Goal: Leave review/rating

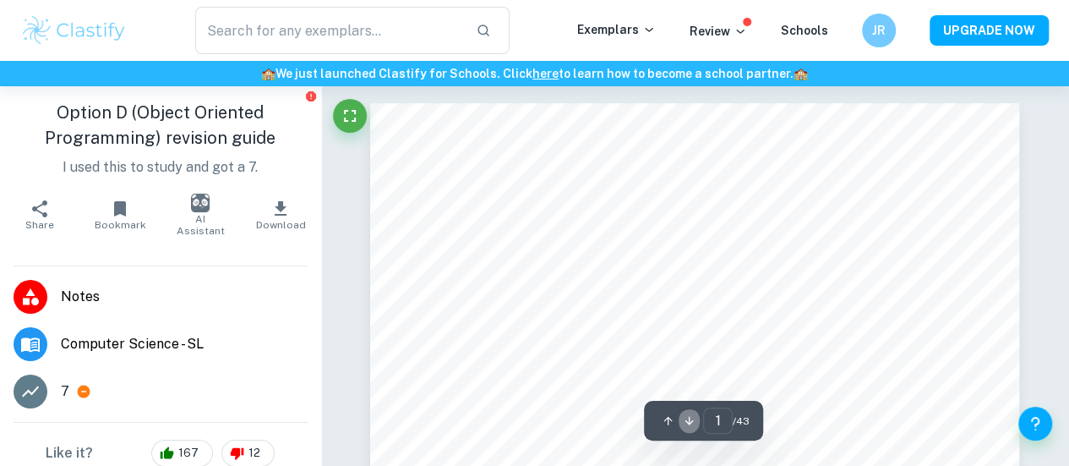
click at [690, 423] on icon "button" at bounding box center [690, 421] width 8 height 8
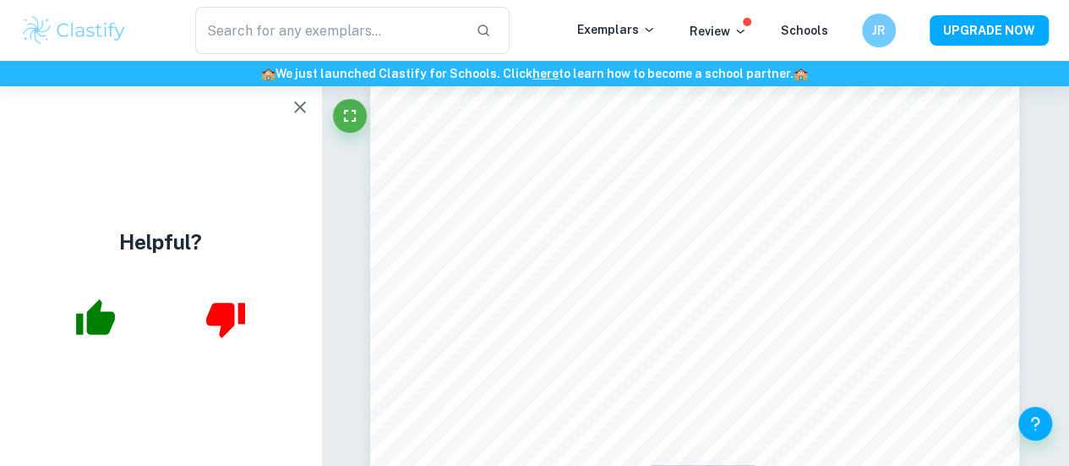
scroll to position [5856, 0]
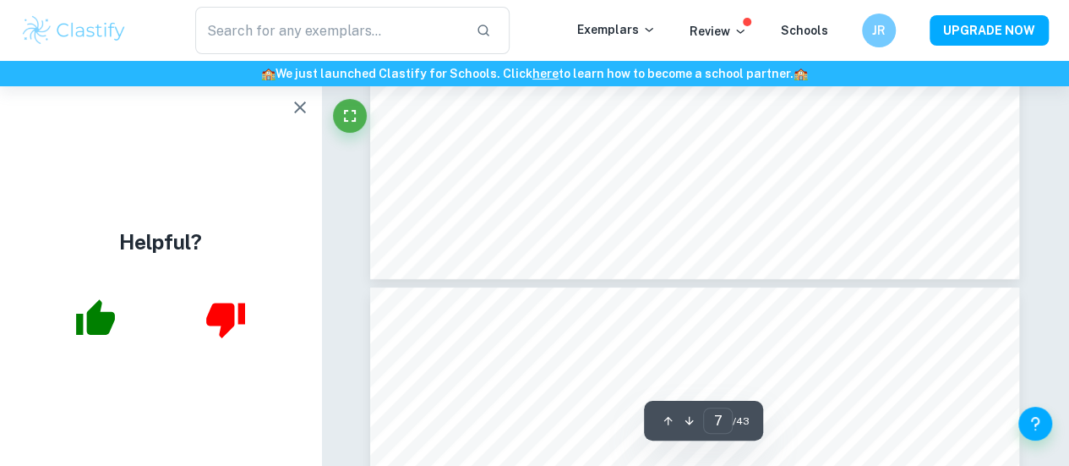
type input "8"
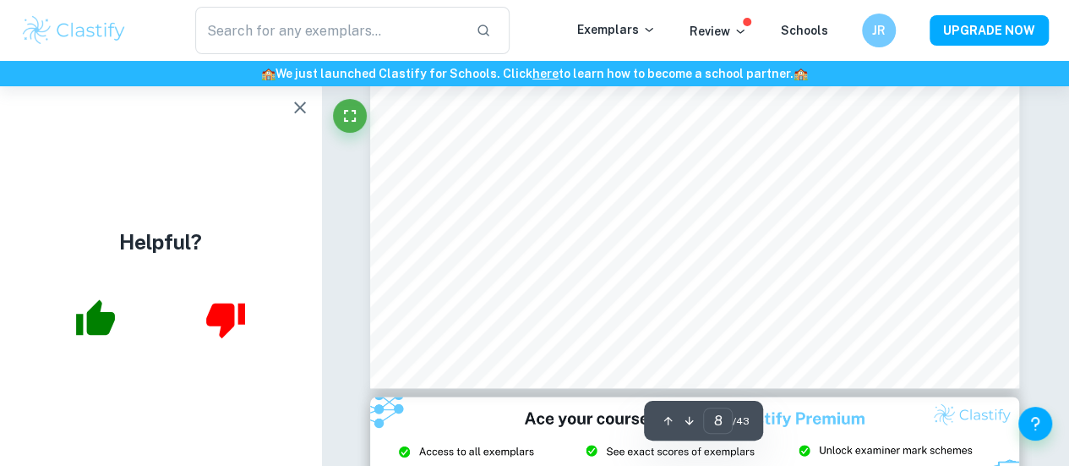
scroll to position [7334, 0]
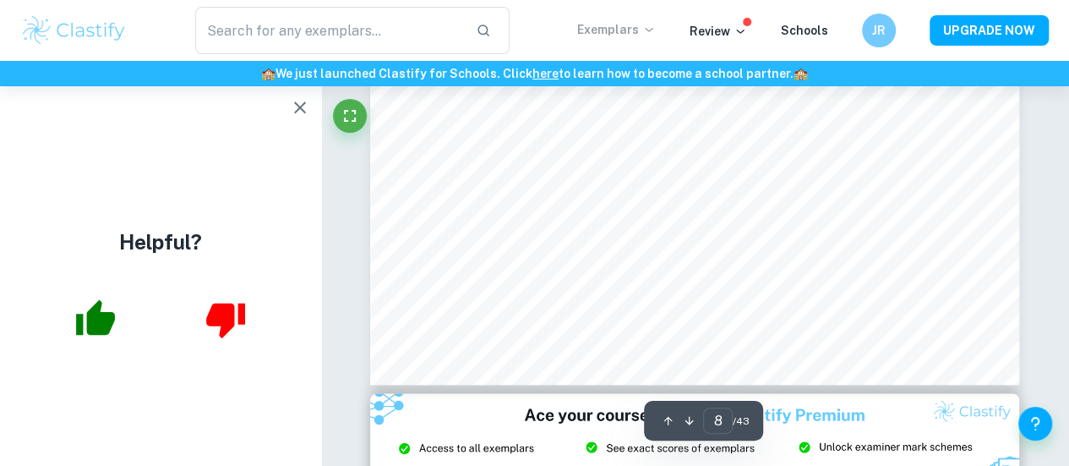
click at [649, 33] on icon at bounding box center [649, 30] width 14 height 14
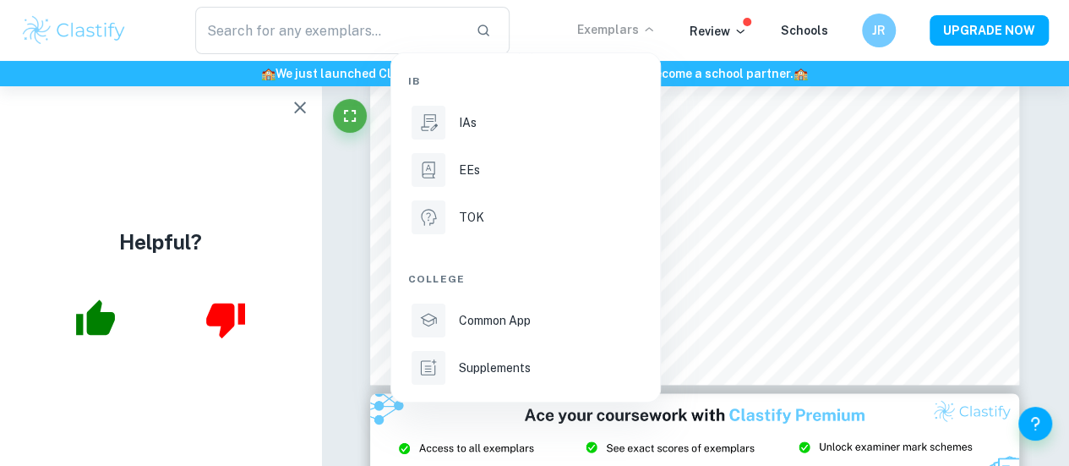
click at [296, 112] on div at bounding box center [534, 233] width 1069 height 466
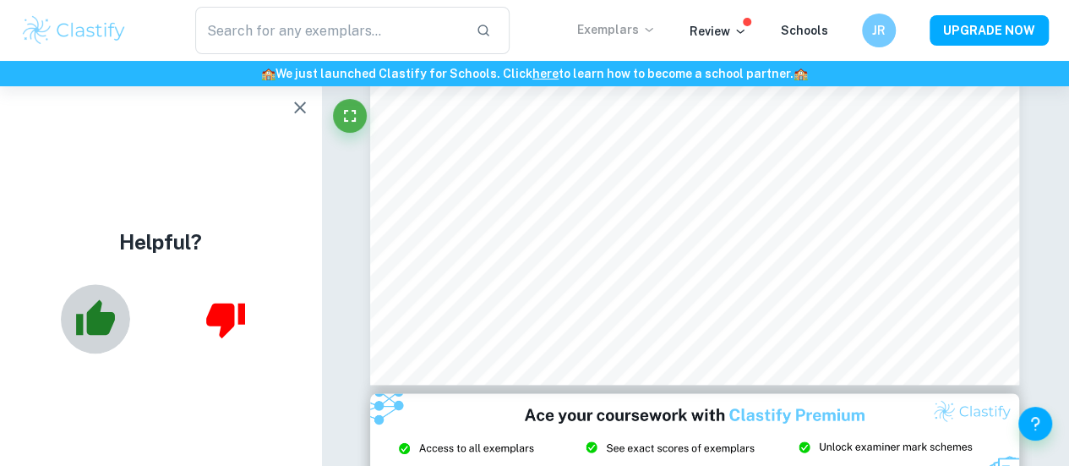
click at [95, 327] on icon "button" at bounding box center [95, 317] width 39 height 36
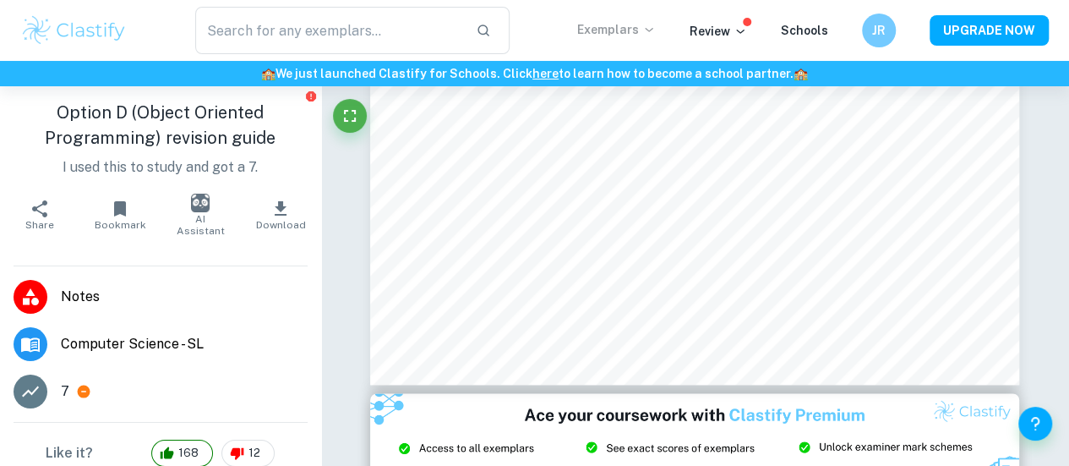
click at [78, 290] on span "Notes" at bounding box center [184, 297] width 247 height 20
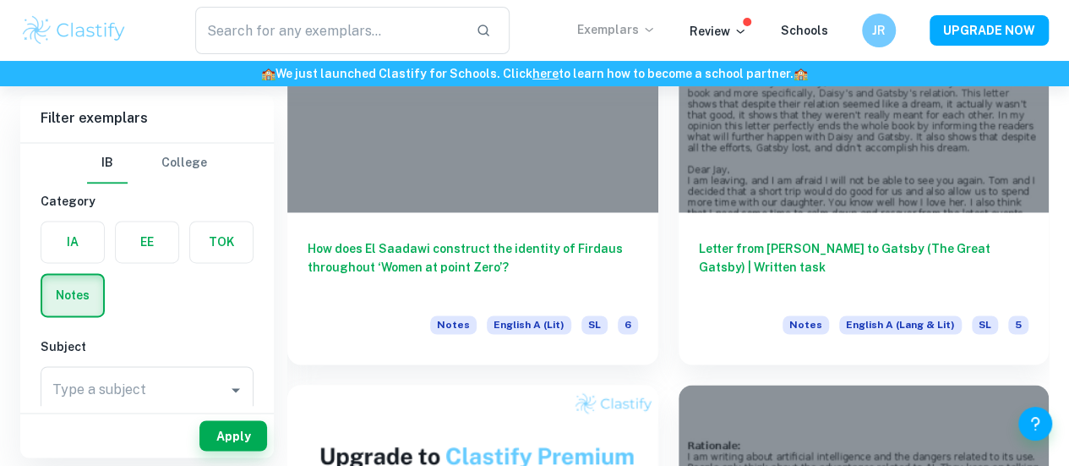
scroll to position [1183, 0]
click at [85, 244] on label "button" at bounding box center [72, 241] width 63 height 41
click at [0, 0] on input "radio" at bounding box center [0, 0] width 0 height 0
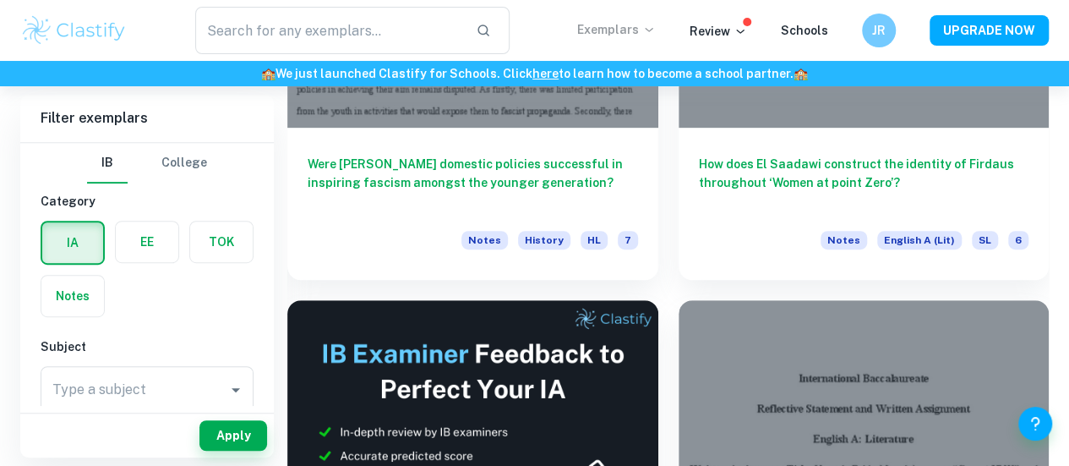
scroll to position [0, 0]
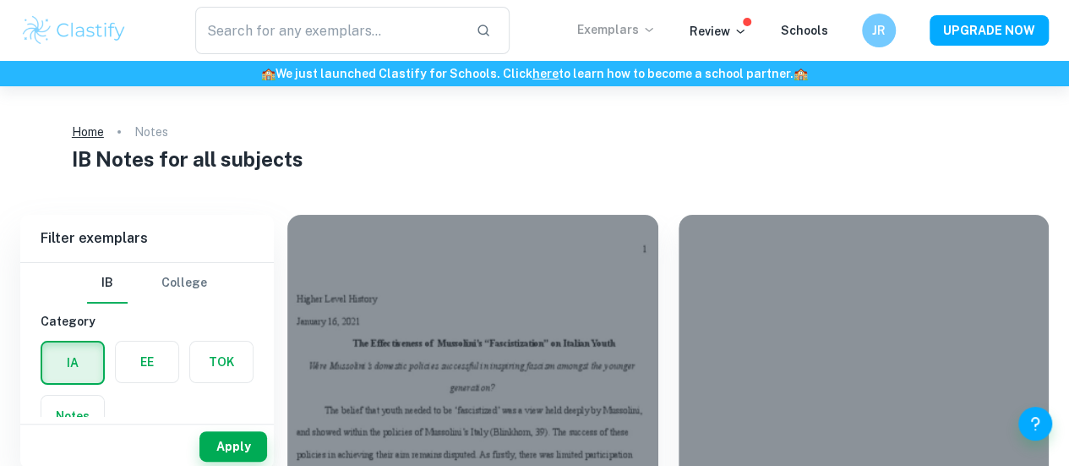
click at [86, 129] on link "Home" at bounding box center [88, 132] width 32 height 24
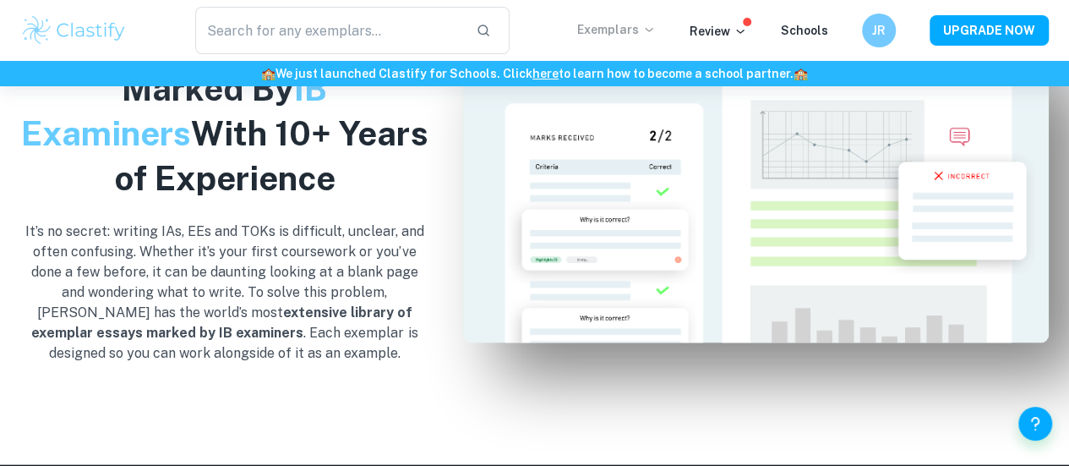
click at [531, 278] on img at bounding box center [756, 191] width 586 height 302
